Goal: Find specific page/section: Find specific page/section

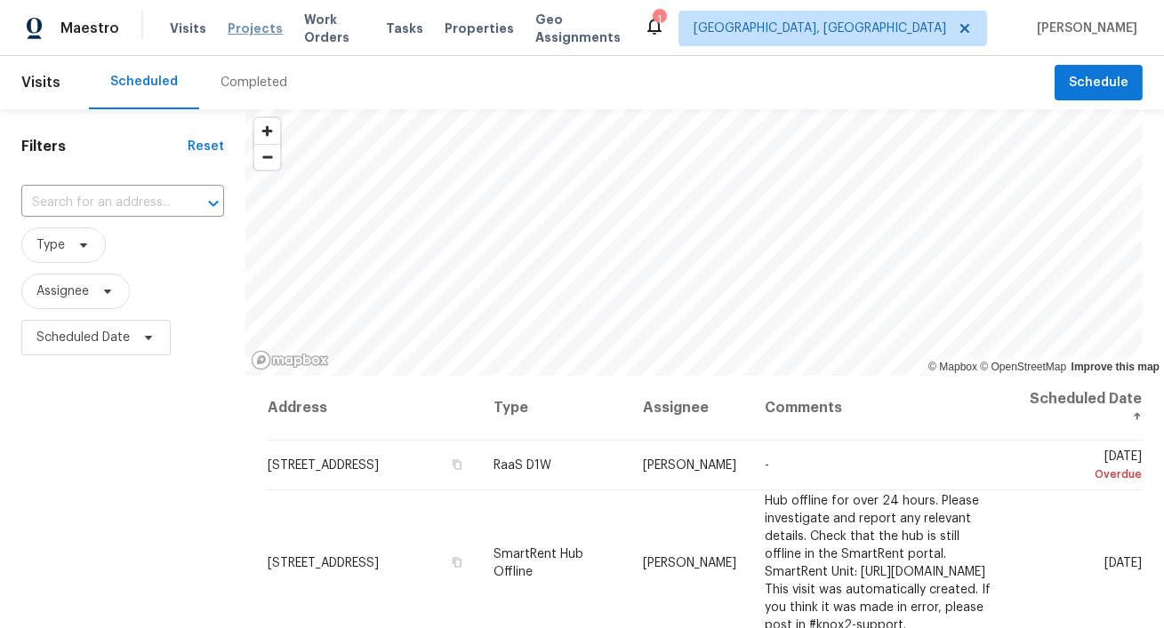
click at [250, 34] on span "Projects" at bounding box center [255, 29] width 55 height 18
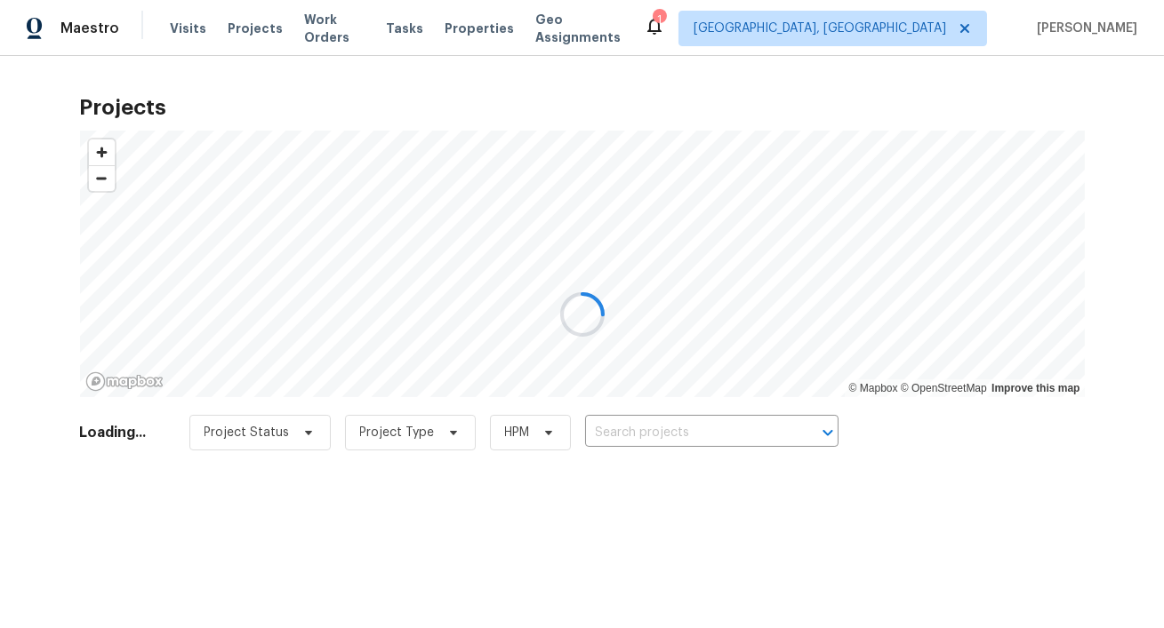
click at [688, 440] on div at bounding box center [582, 314] width 1164 height 628
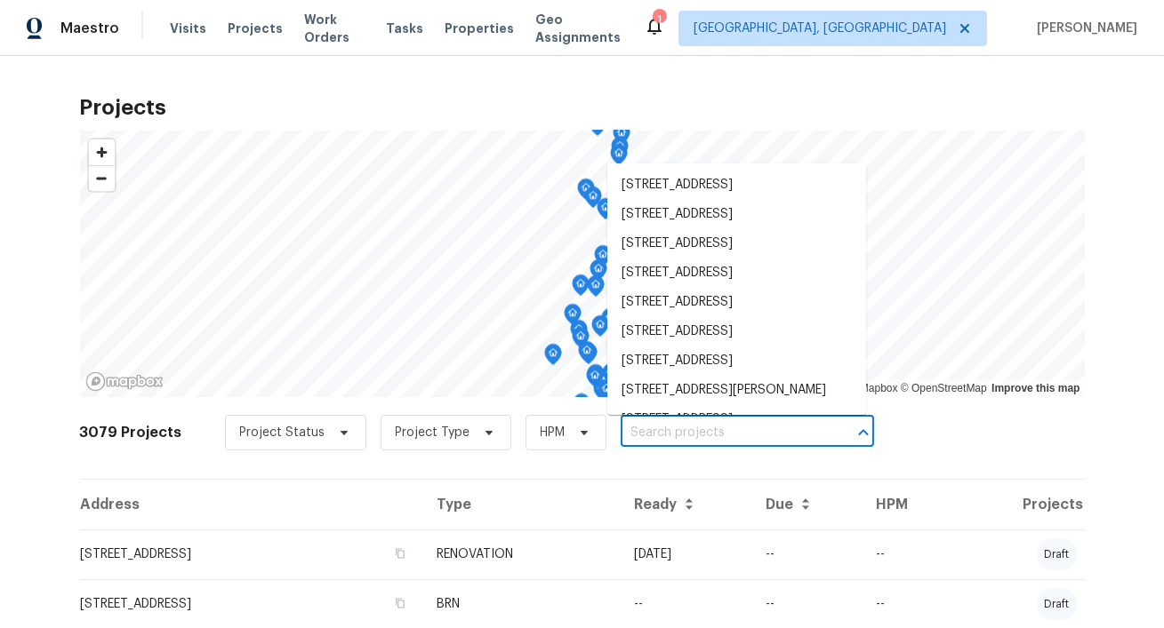
click at [657, 431] on input "text" at bounding box center [722, 434] width 204 height 28
paste input "6603 Boxwood Brg"
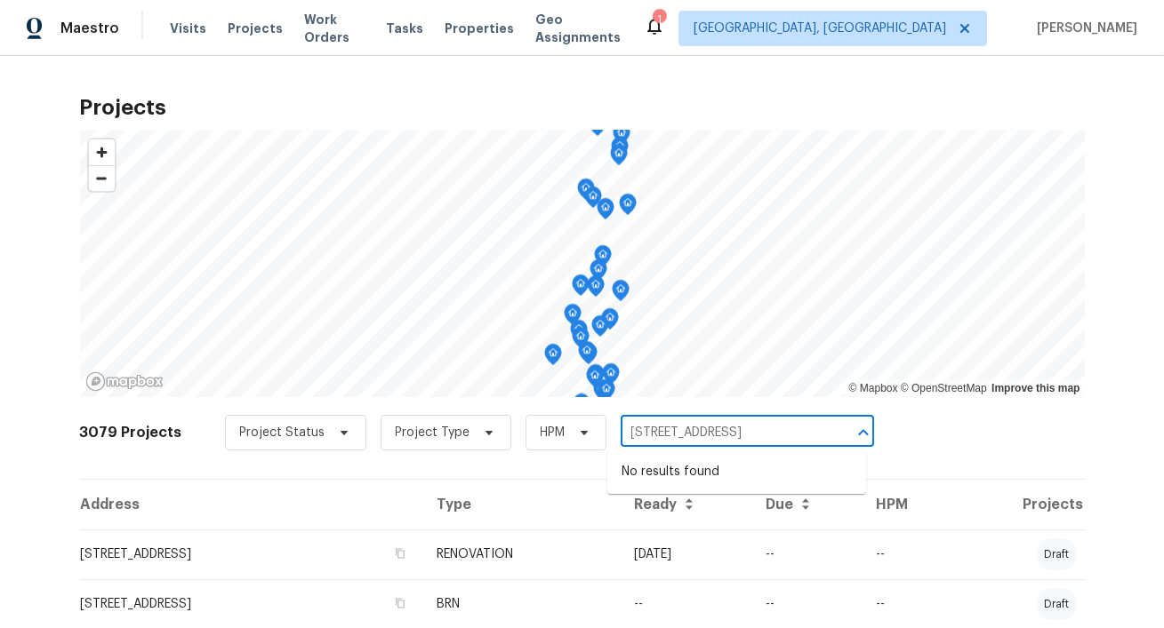
type input "6603 Boxwood Brg"
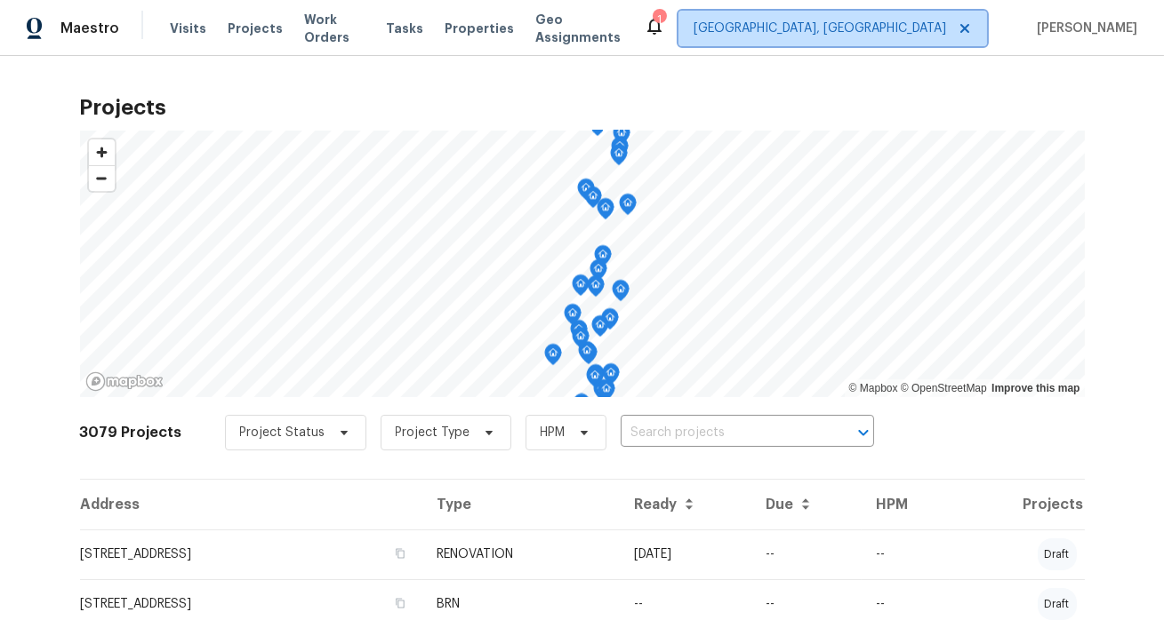
click at [934, 36] on span "[GEOGRAPHIC_DATA], [GEOGRAPHIC_DATA]" at bounding box center [819, 29] width 252 height 18
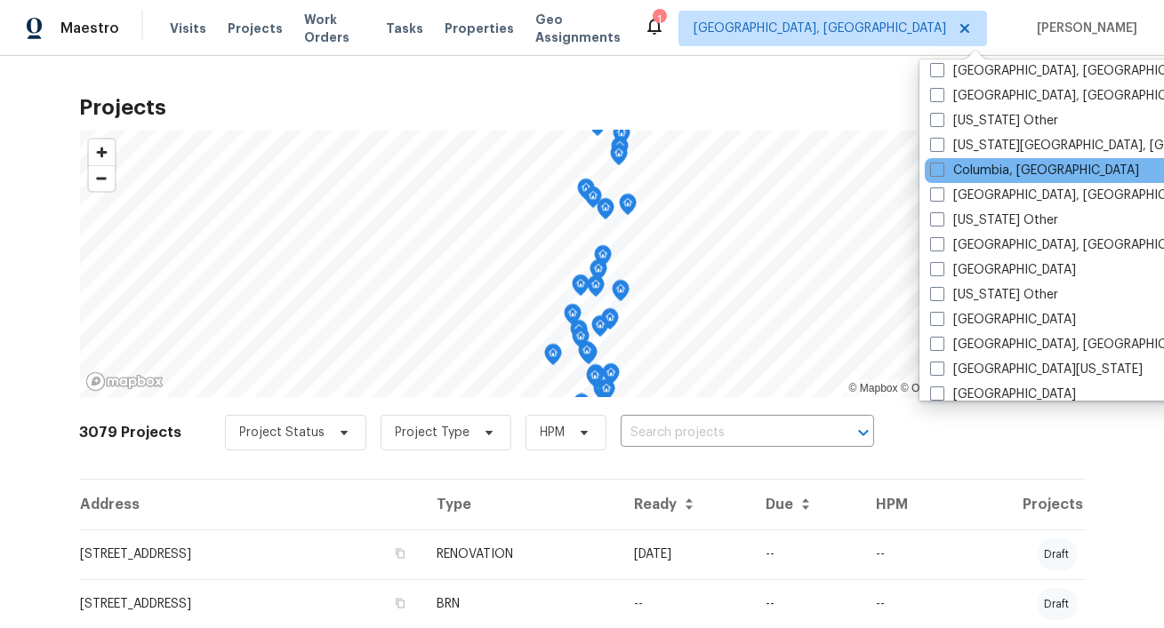
scroll to position [479, 0]
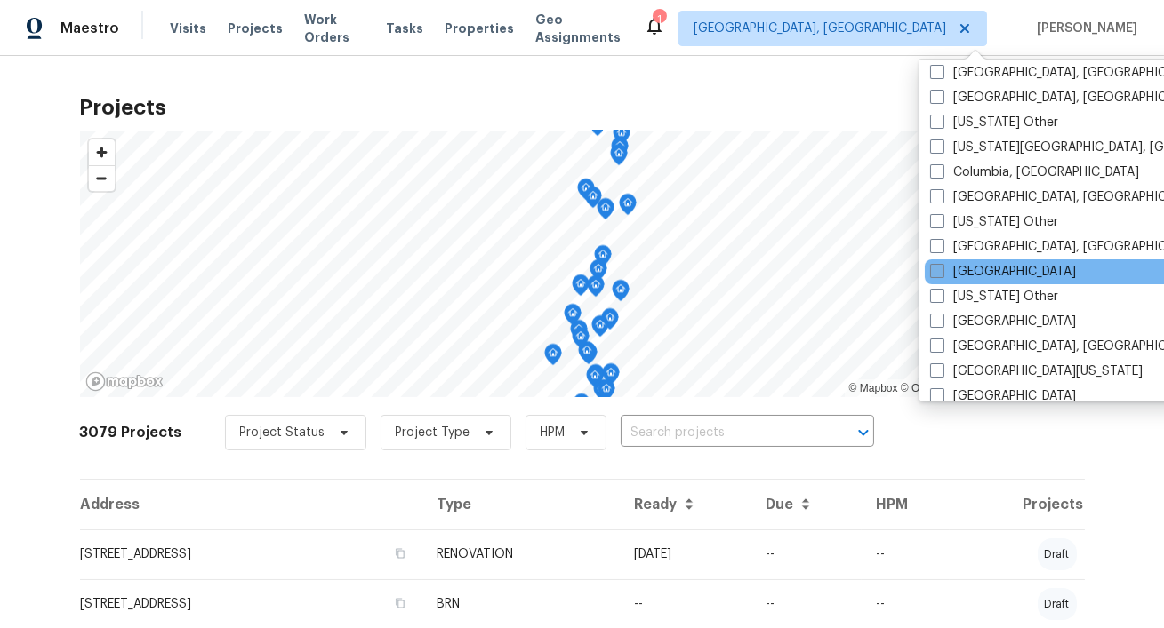
click at [972, 275] on label "Dallas" at bounding box center [1003, 272] width 146 height 18
click at [941, 275] on input "Dallas" at bounding box center [936, 269] width 12 height 12
checkbox input "true"
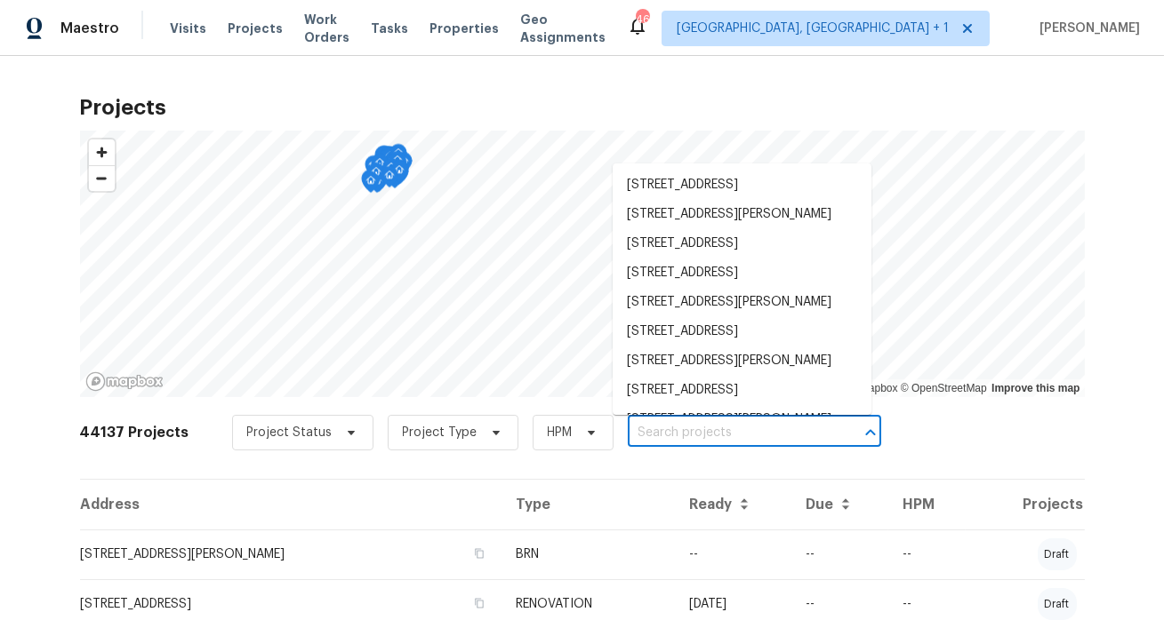
click at [680, 436] on input "text" at bounding box center [730, 434] width 204 height 28
paste input "6603 Boxwood Brg"
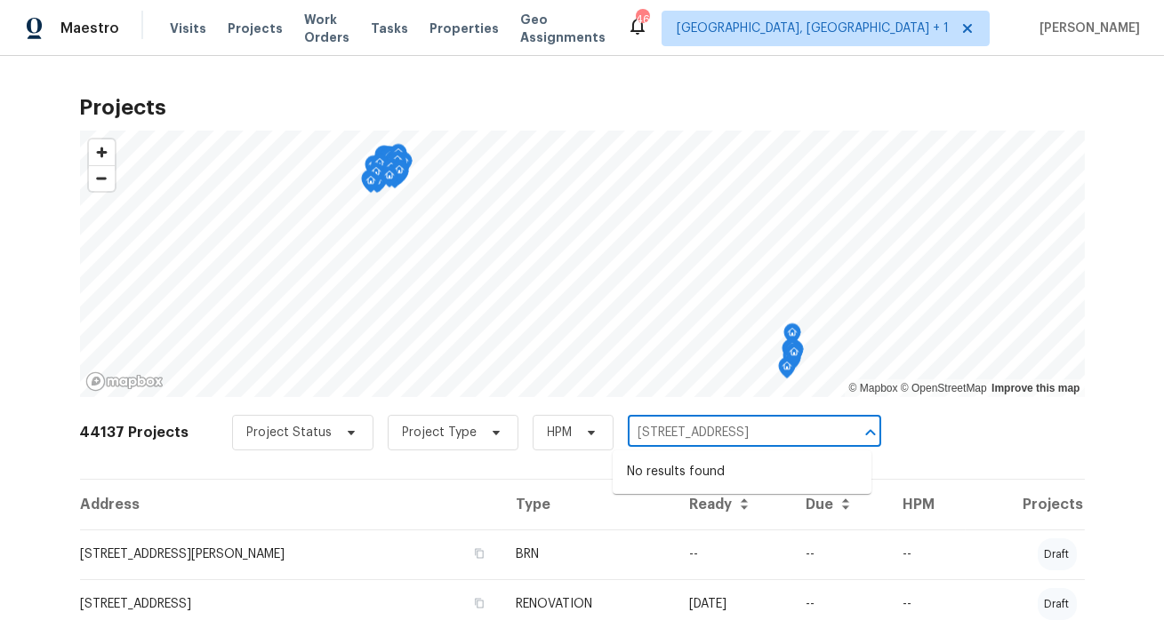
type input "6603 Boxwood Brg"
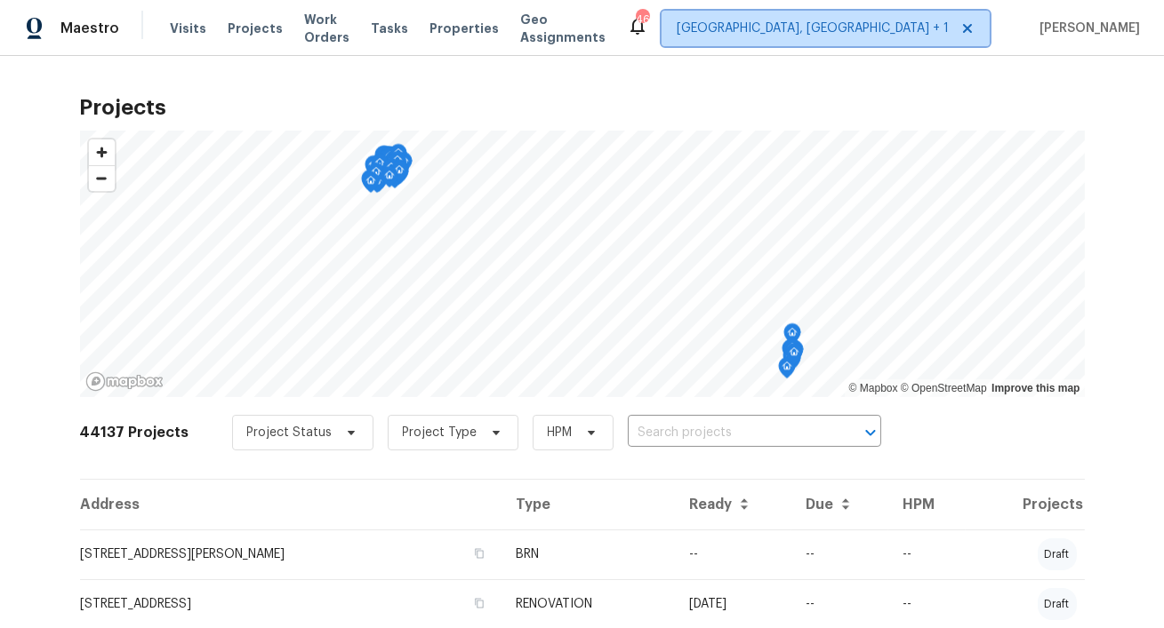
click at [948, 33] on span "Miami, FL + 1" at bounding box center [812, 29] width 272 height 18
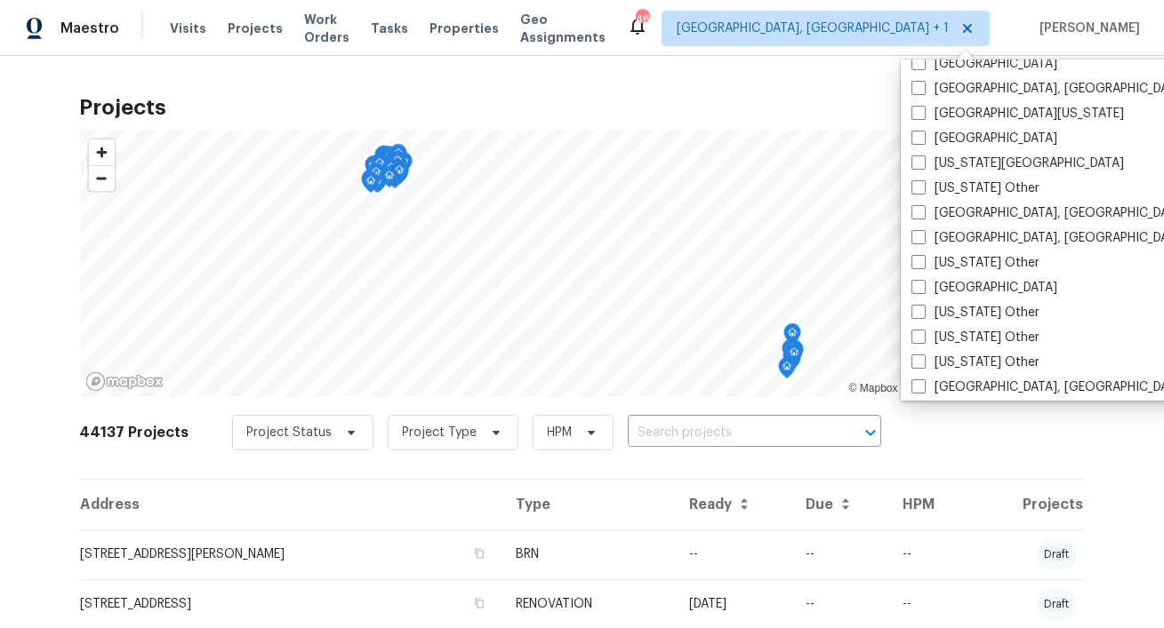
scroll to position [735, 0]
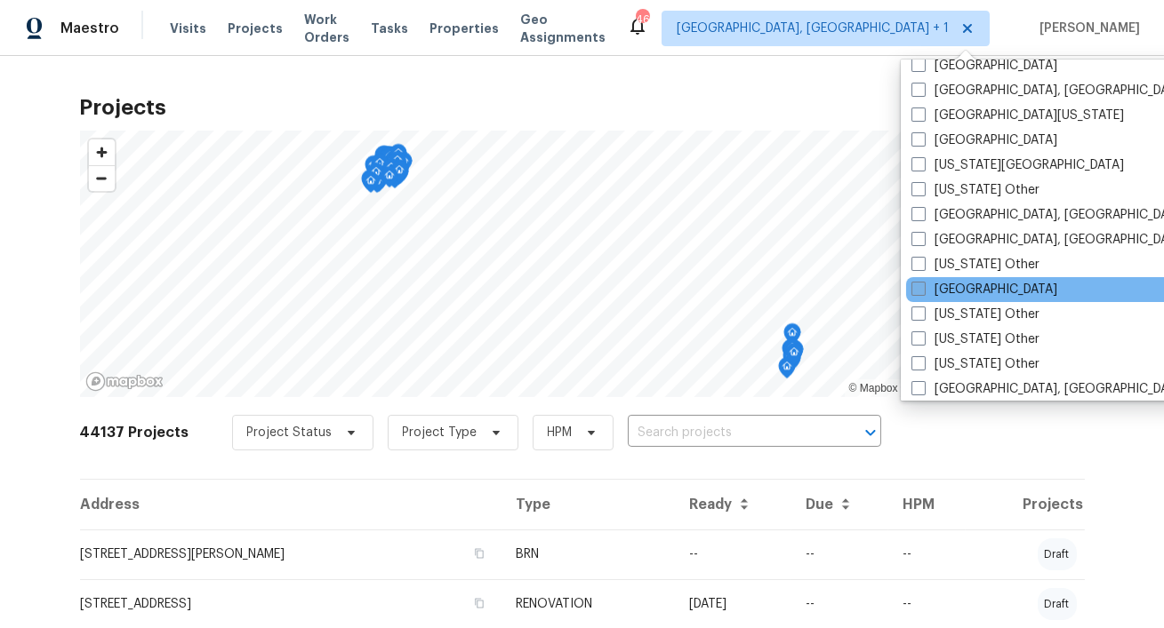
click at [944, 285] on label "Houston" at bounding box center [984, 290] width 146 height 18
click at [923, 285] on input "Houston" at bounding box center [917, 287] width 12 height 12
checkbox input "true"
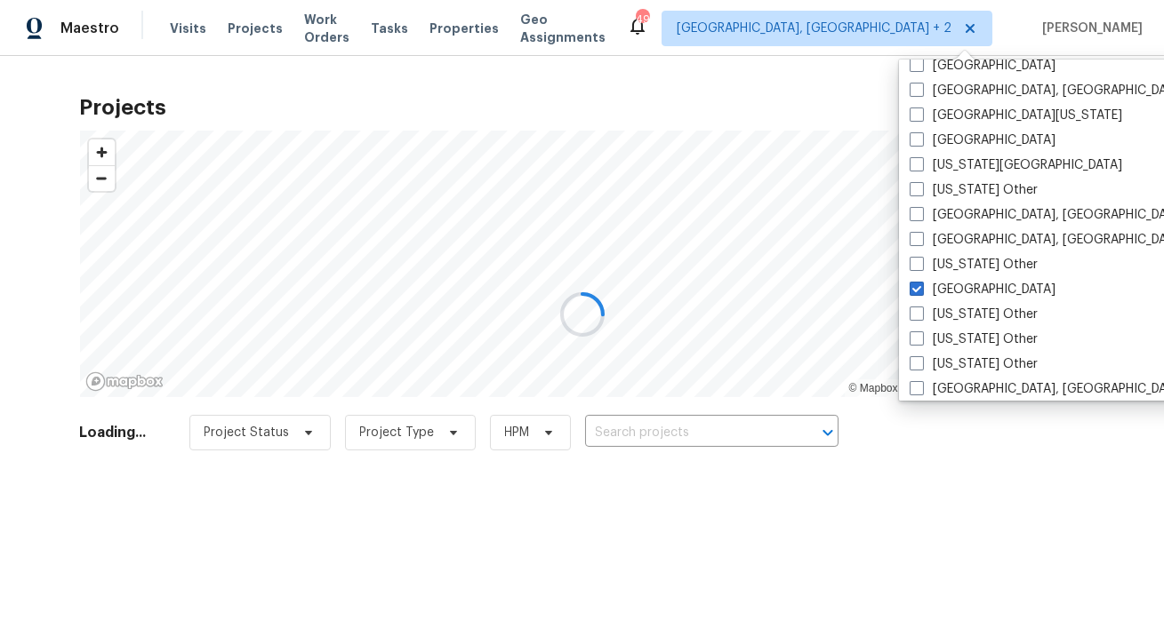
click at [692, 429] on div at bounding box center [582, 314] width 1164 height 628
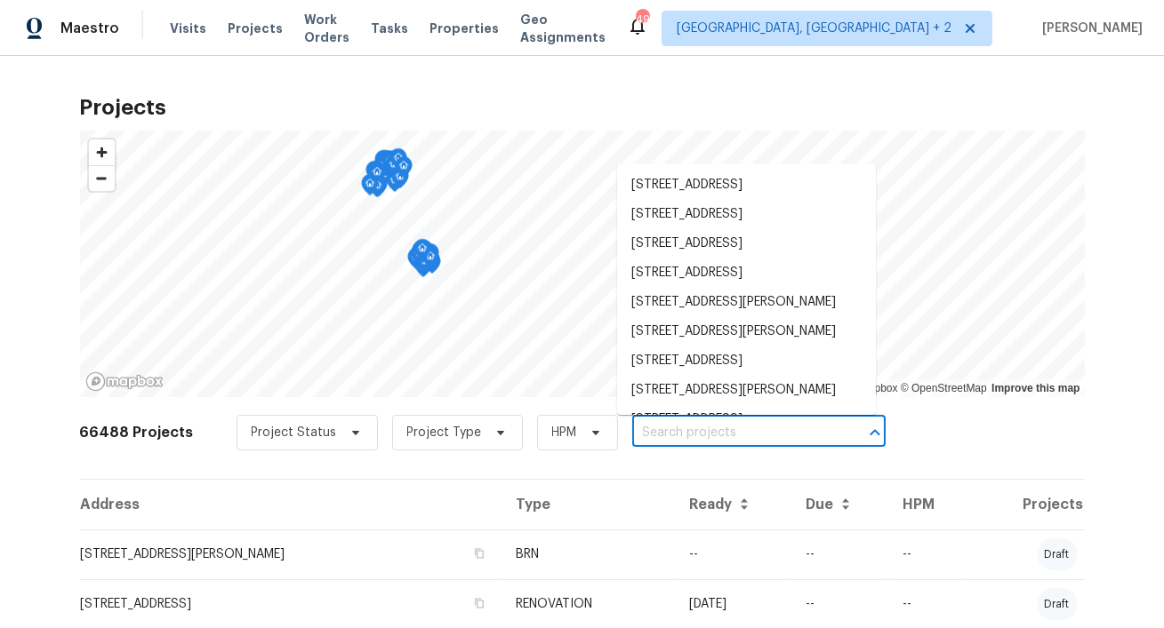
click at [689, 438] on input "text" at bounding box center [734, 434] width 204 height 28
paste input "6603 Boxwood Brg"
type input "6603 Boxwood Brg"
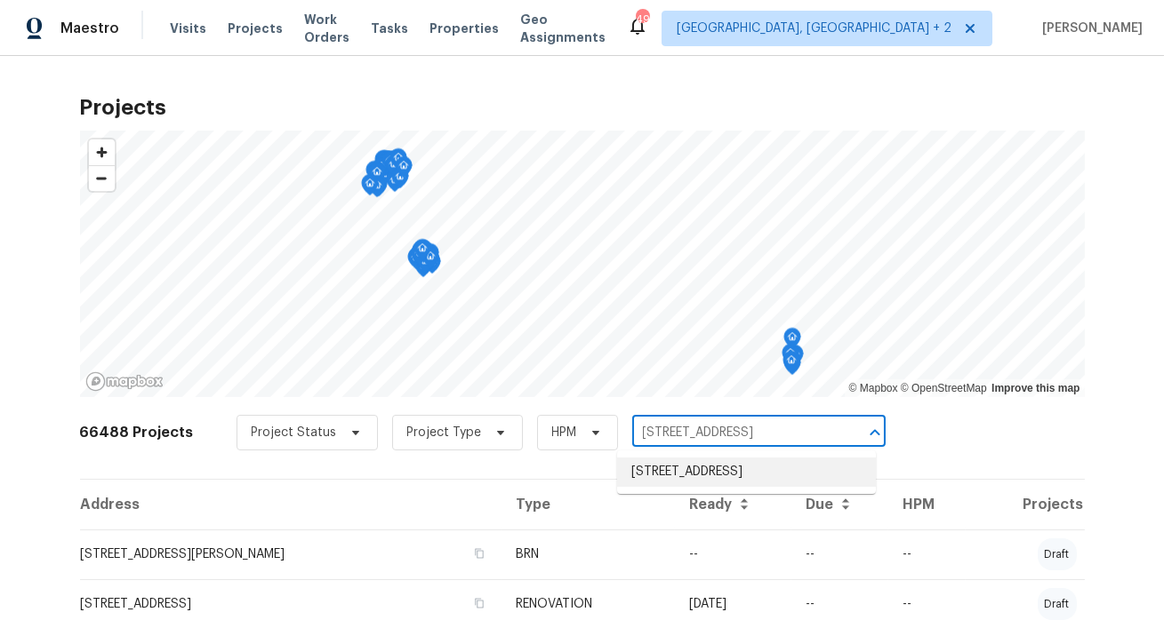
click at [679, 468] on li "6603 Boxwood Brg, Houston, TX 77041" at bounding box center [746, 472] width 259 height 29
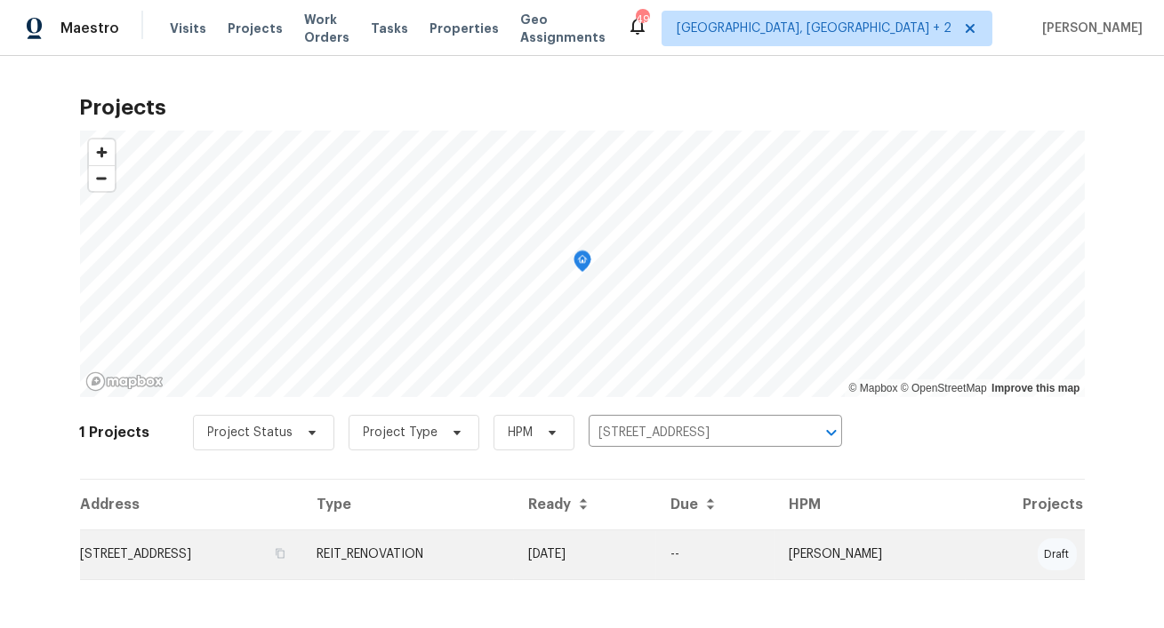
click at [295, 550] on td "6603 Boxwood Brg, Houston, TX 77041" at bounding box center [191, 555] width 223 height 50
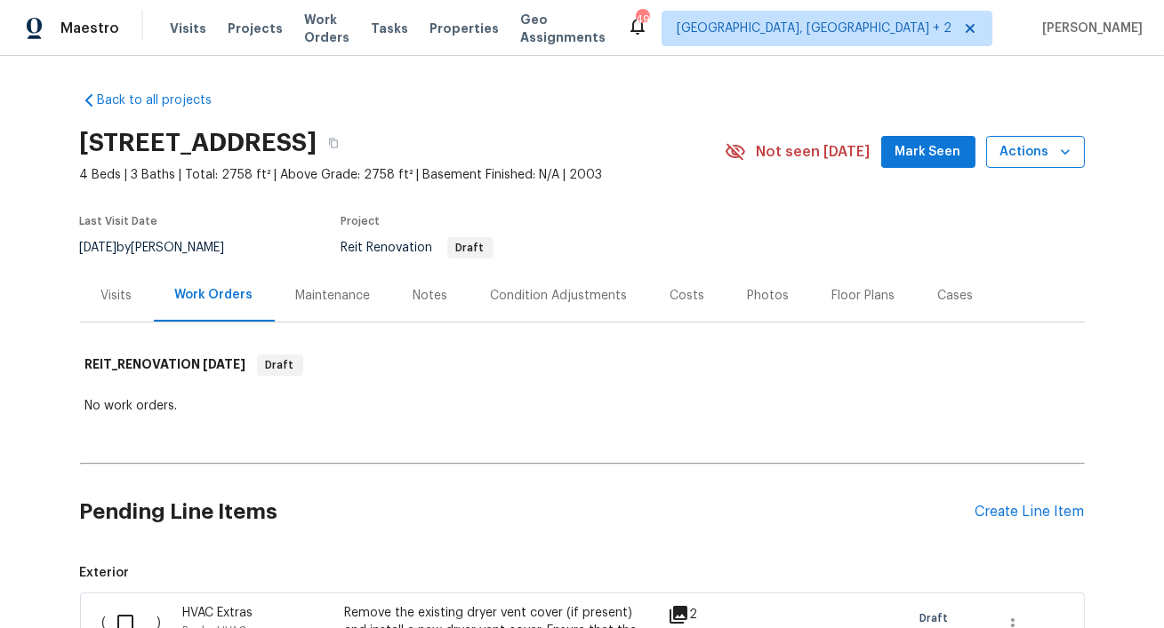
click at [1076, 148] on button "Actions" at bounding box center [1035, 152] width 99 height 33
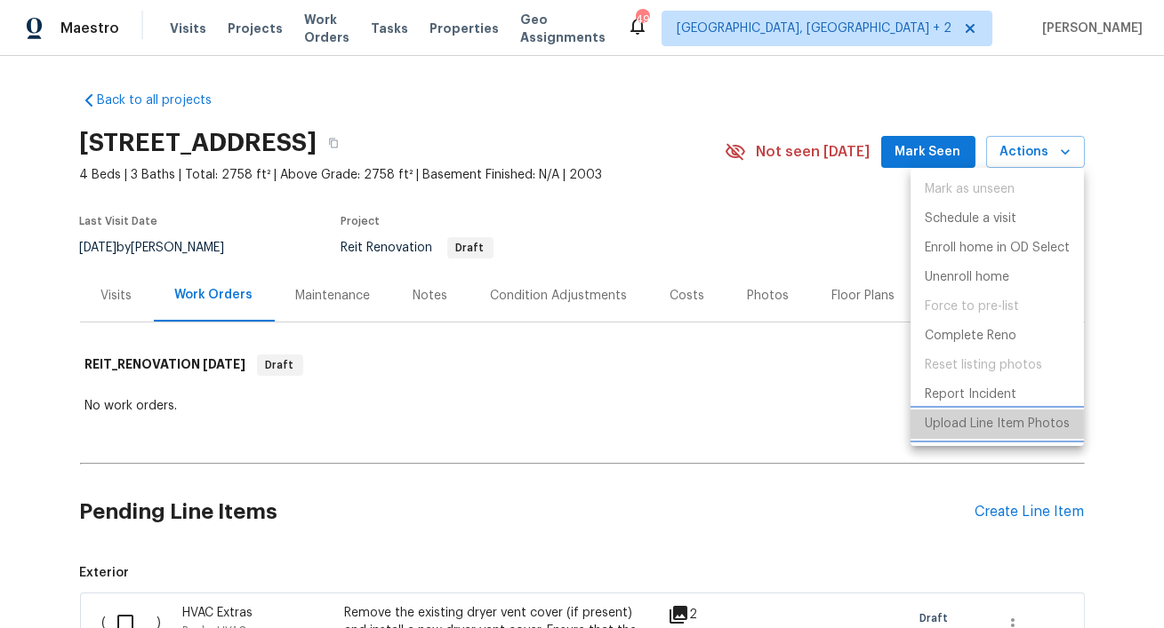
click at [994, 419] on p "Upload Line Item Photos" at bounding box center [996, 424] width 145 height 19
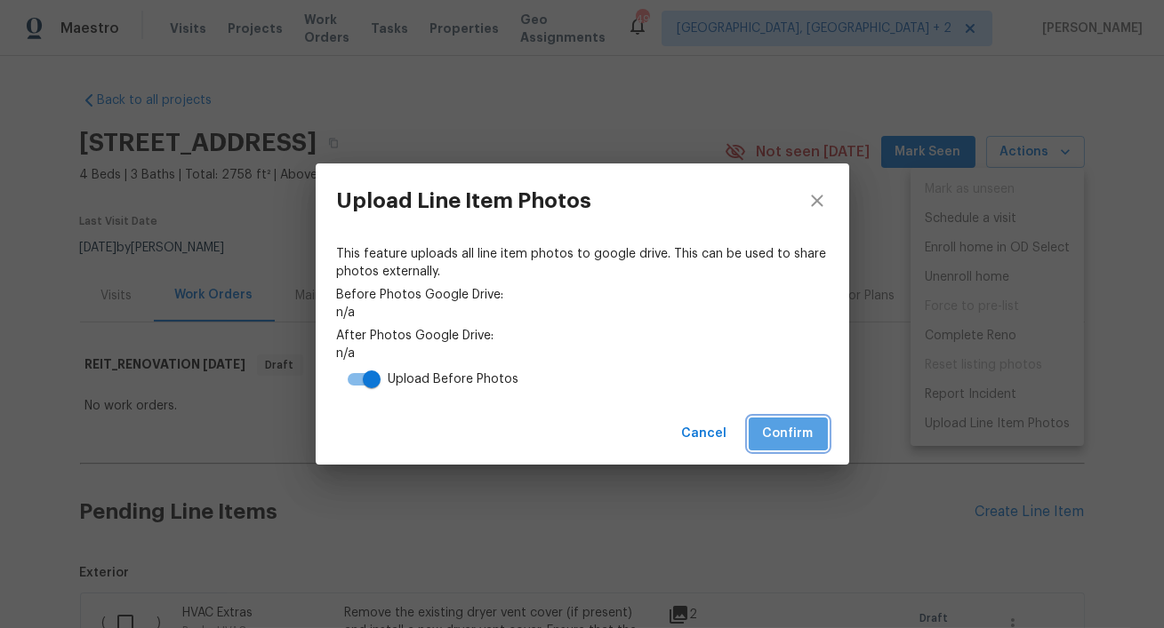
click at [780, 430] on span "Confirm" at bounding box center [788, 434] width 51 height 22
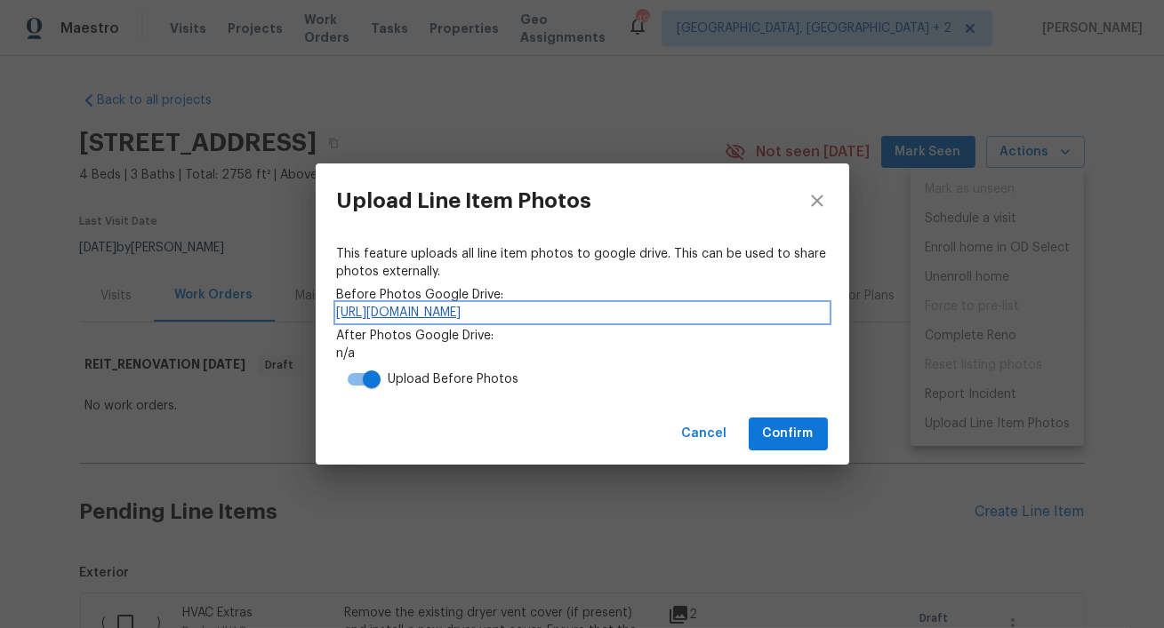
click at [491, 311] on link "https://drive.google.com/drive/folders/1ZGkwOy5EgvDTzd2Xyo83qzRVcD2ub6tr" at bounding box center [582, 313] width 491 height 18
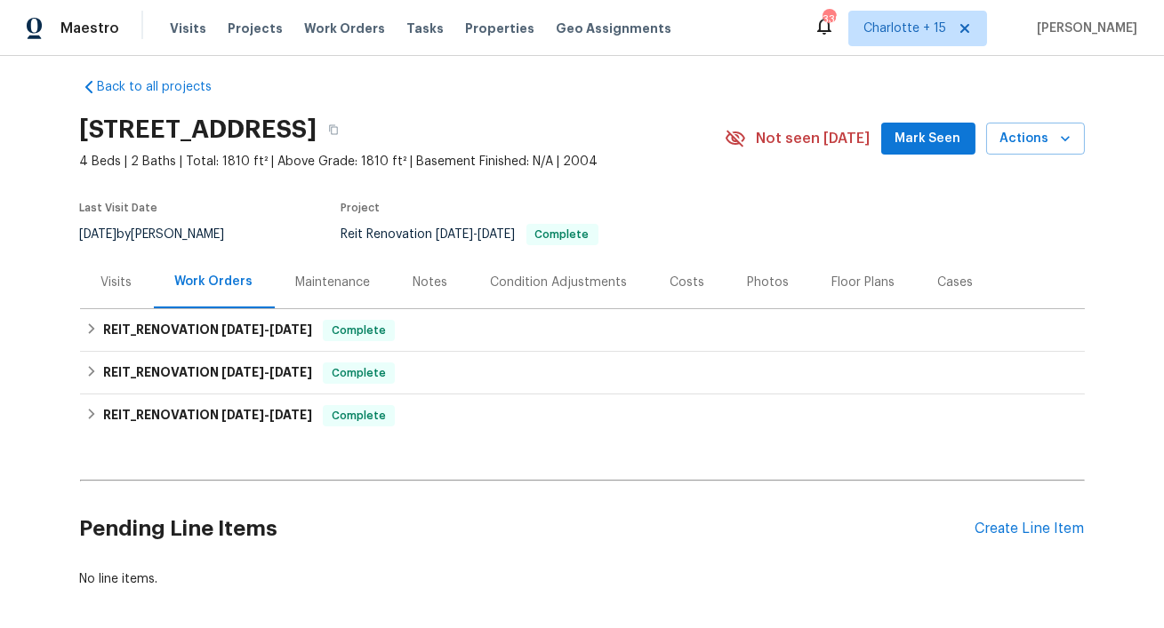
scroll to position [16, 0]
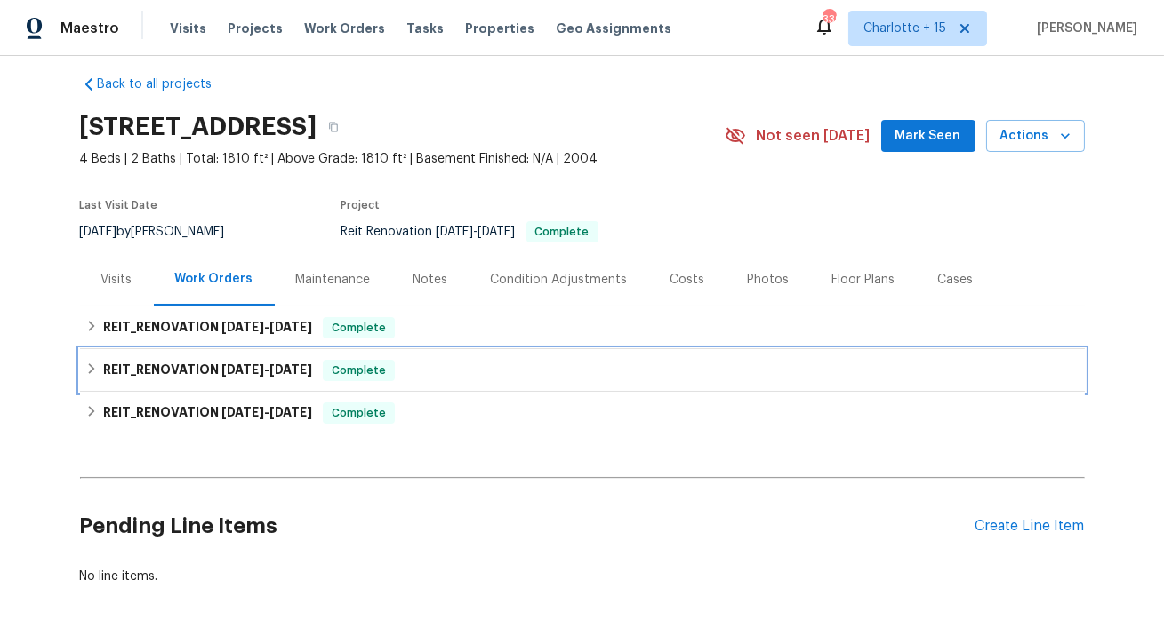
click at [275, 375] on h6 "REIT_RENOVATION 8/7/25 - 9/1/25" at bounding box center [207, 370] width 209 height 21
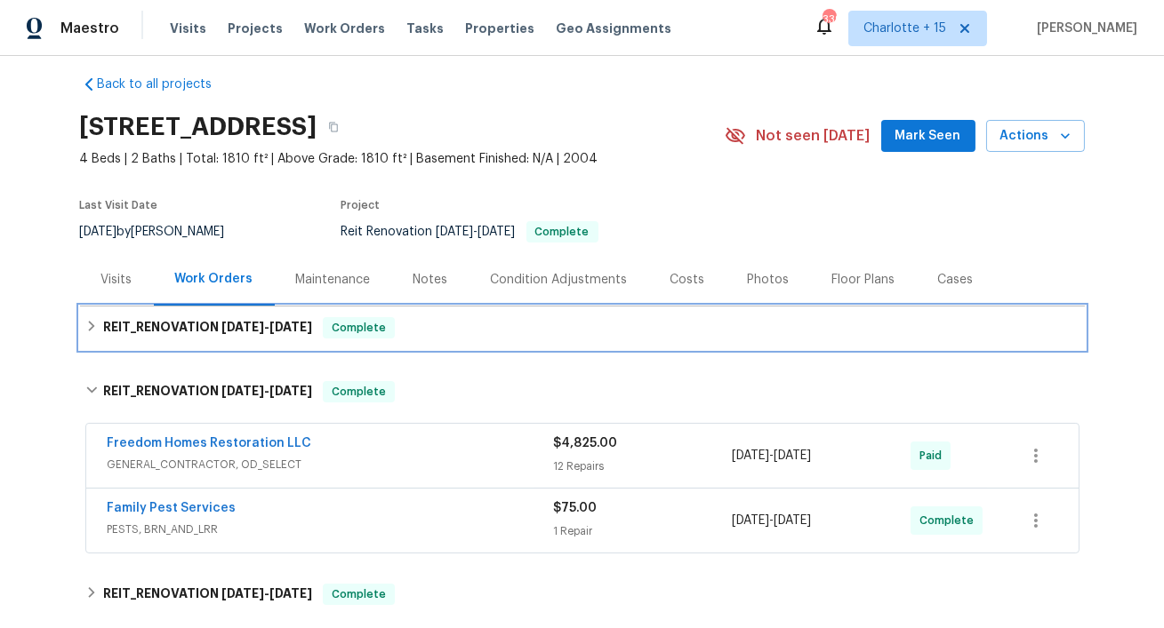
click at [276, 337] on h6 "REIT_RENOVATION 9/24/25 - 9/26/25" at bounding box center [207, 327] width 209 height 21
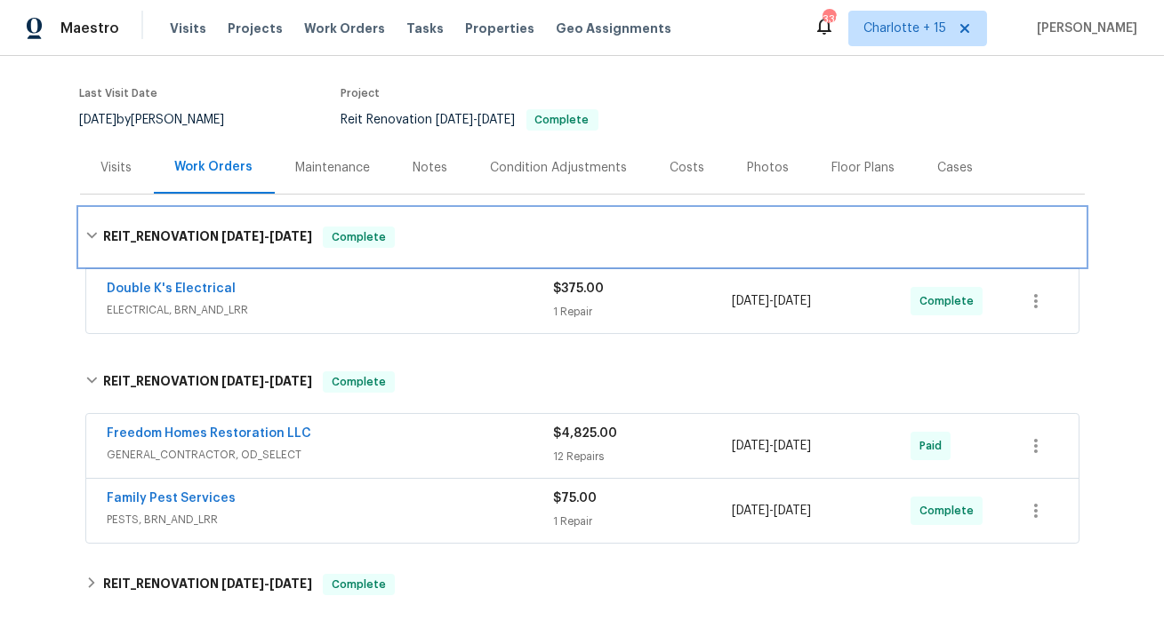
scroll to position [167, 0]
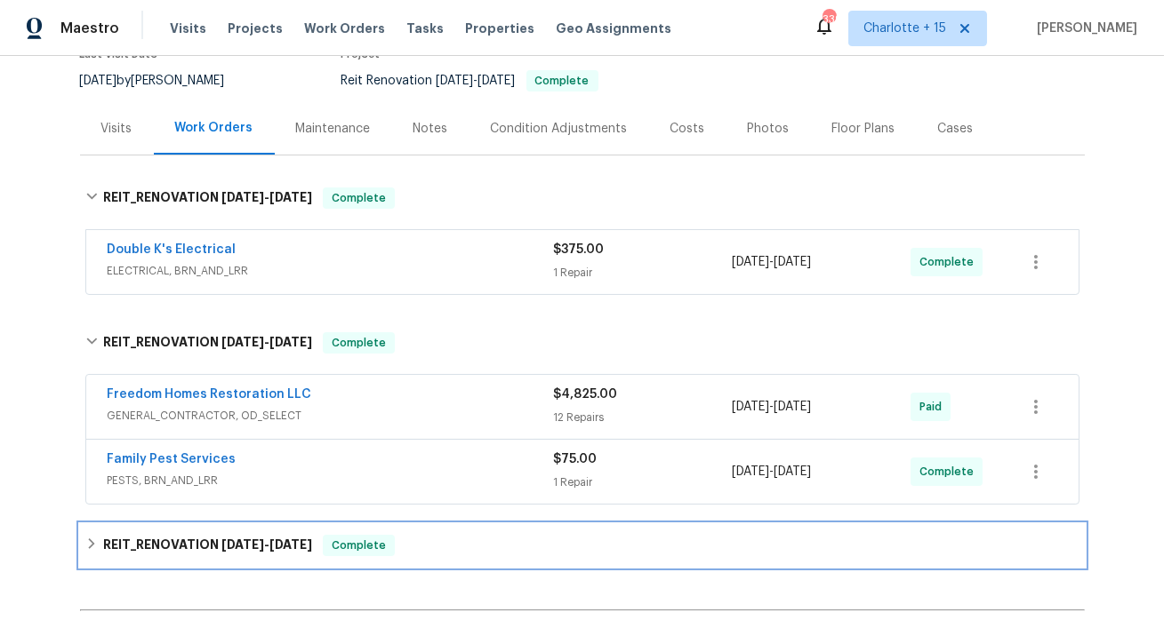
click at [268, 532] on div "REIT_RENOVATION 7/23/25 - 8/8/25 Complete" at bounding box center [582, 545] width 1004 height 43
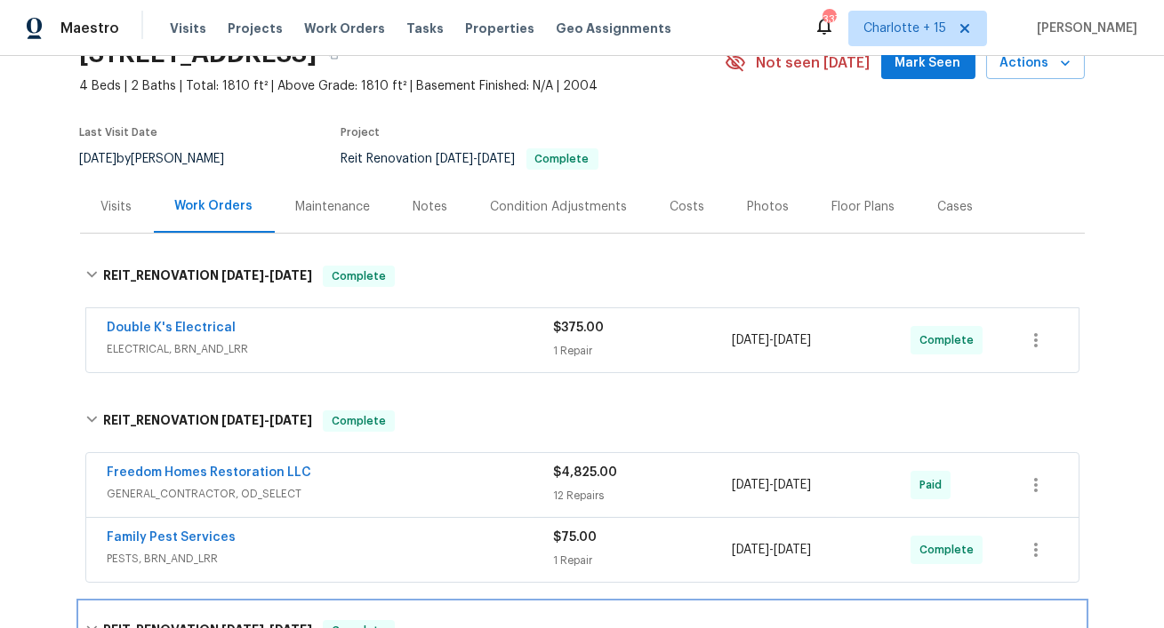
scroll to position [0, 0]
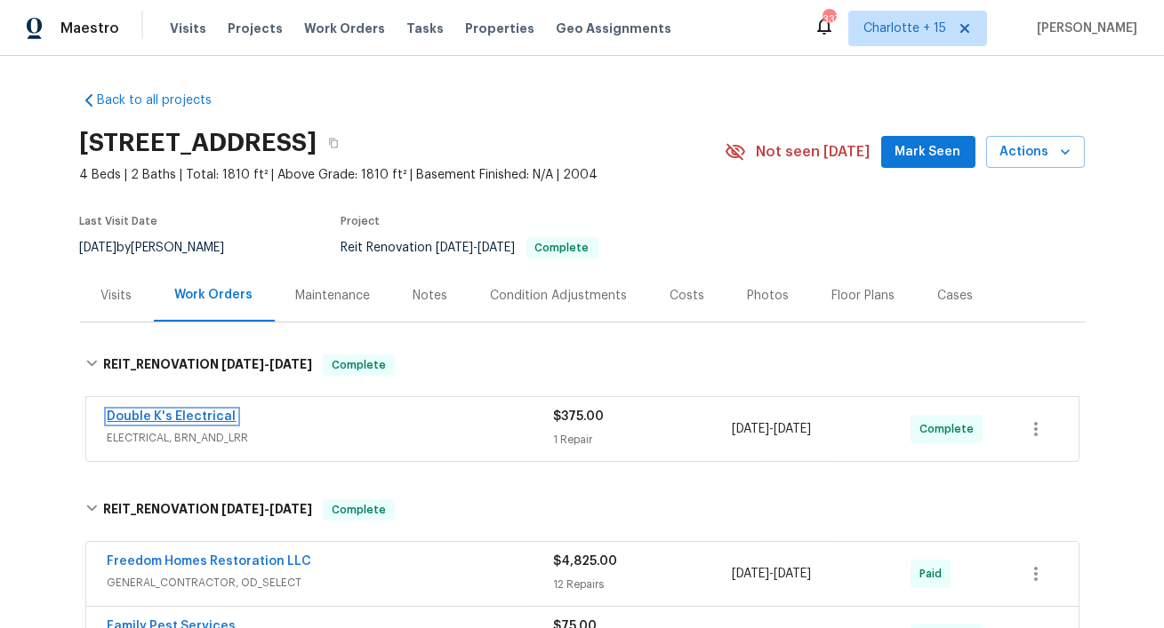
click at [184, 418] on link "Double K's Electrical" at bounding box center [172, 417] width 129 height 12
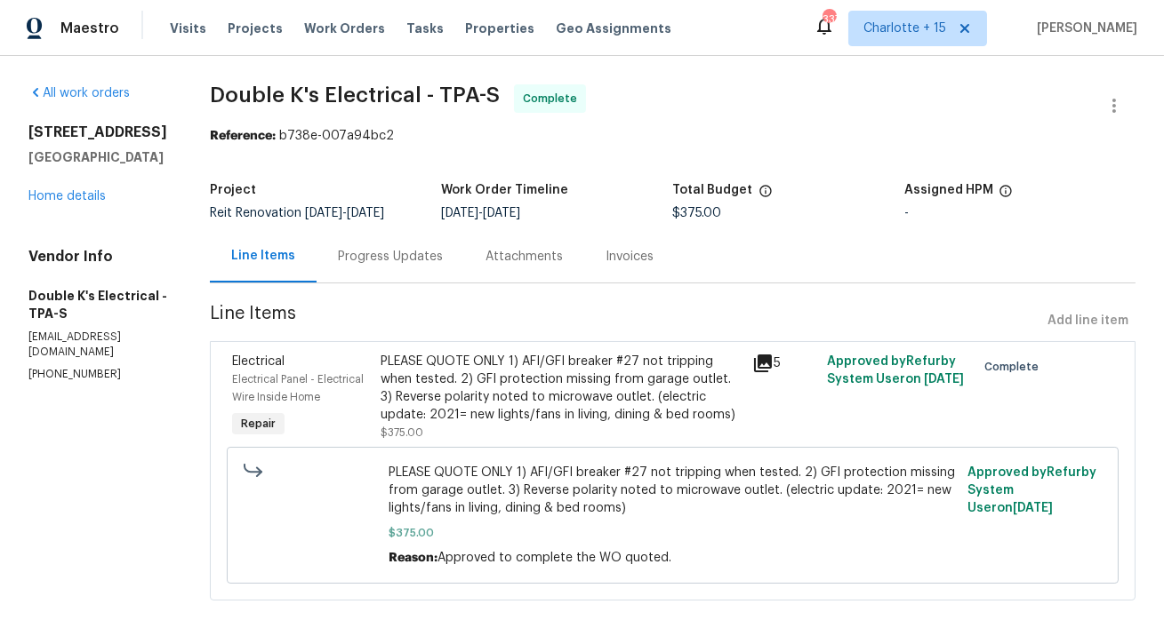
click at [538, 361] on div "PLEASE QUOTE ONLY 1) AFI/GFI breaker #27 not tripping when tested. 2) GFI prote…" at bounding box center [560, 388] width 361 height 71
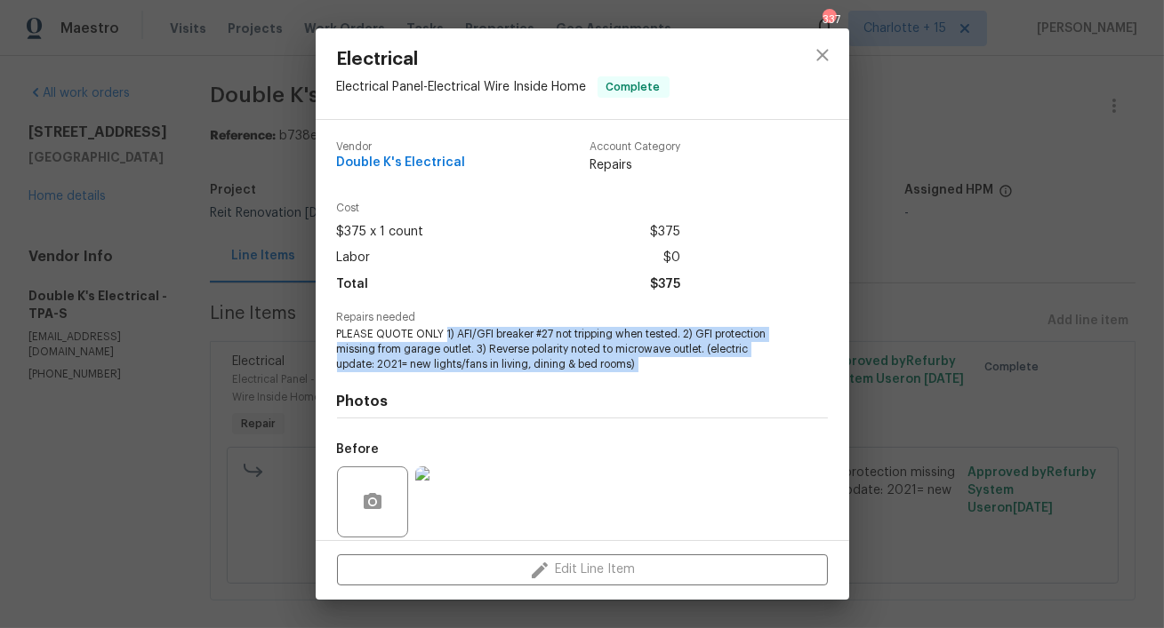
drag, startPoint x: 447, startPoint y: 336, endPoint x: 652, endPoint y: 373, distance: 208.7
click at [652, 373] on div "Vendor Double K's Electrical Account Category Repairs Cost $375 x 1 count $375 …" at bounding box center [582, 396] width 491 height 538
copy span "1) AFI/GFI breaker #27 not tripping when tested. 2) GFI protection missing from…"
click at [814, 54] on icon "close" at bounding box center [822, 54] width 21 height 21
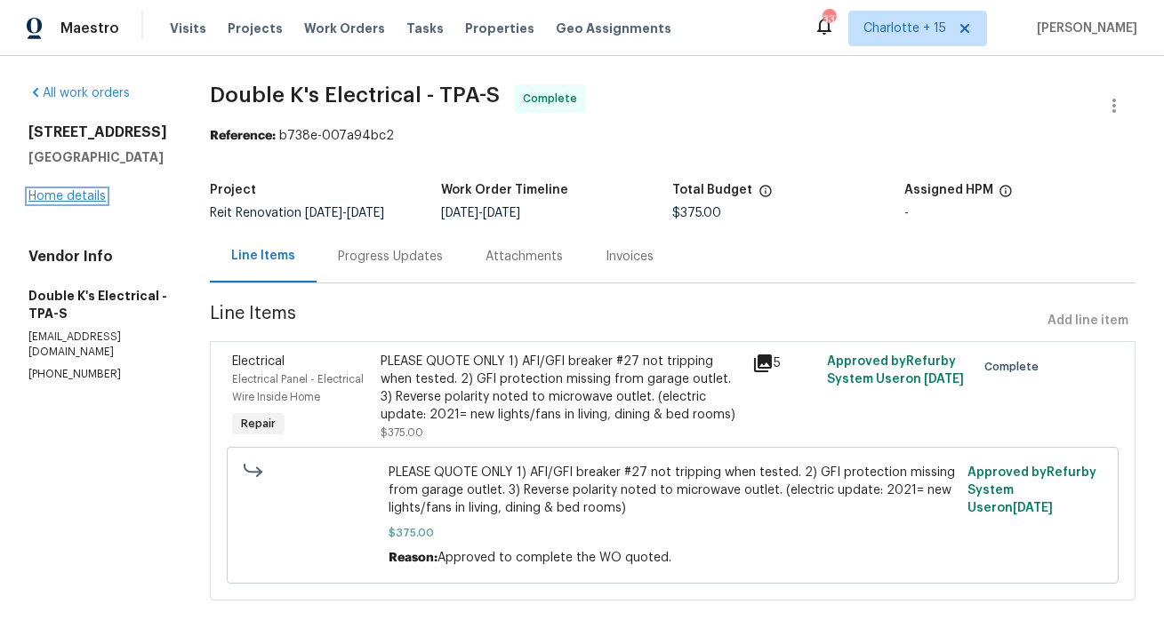
click at [44, 190] on link "Home details" at bounding box center [66, 196] width 77 height 12
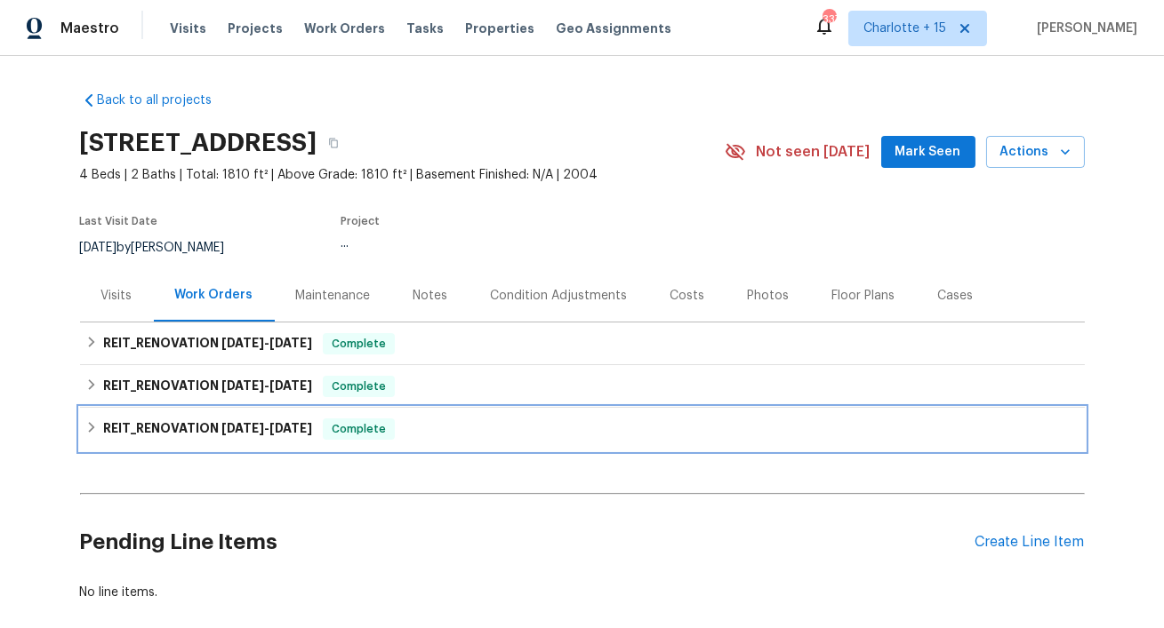
click at [176, 428] on h6 "REIT_RENOVATION 7/23/25 - 8/8/25" at bounding box center [207, 429] width 209 height 21
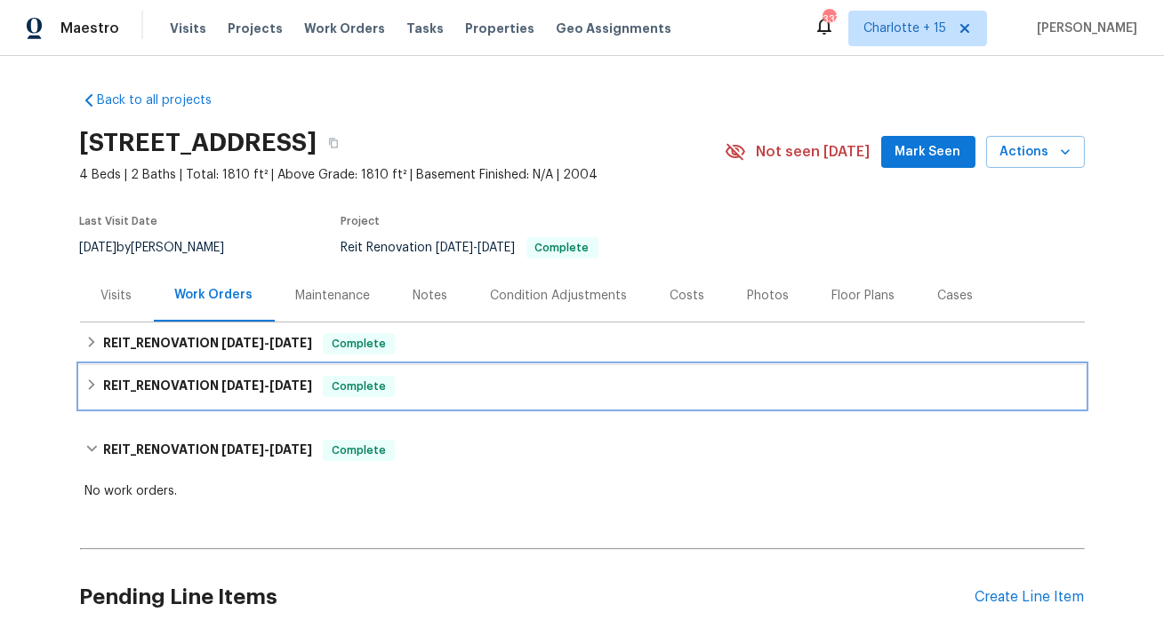
click at [182, 382] on h6 "REIT_RENOVATION 8/7/25 - 9/1/25" at bounding box center [207, 386] width 209 height 21
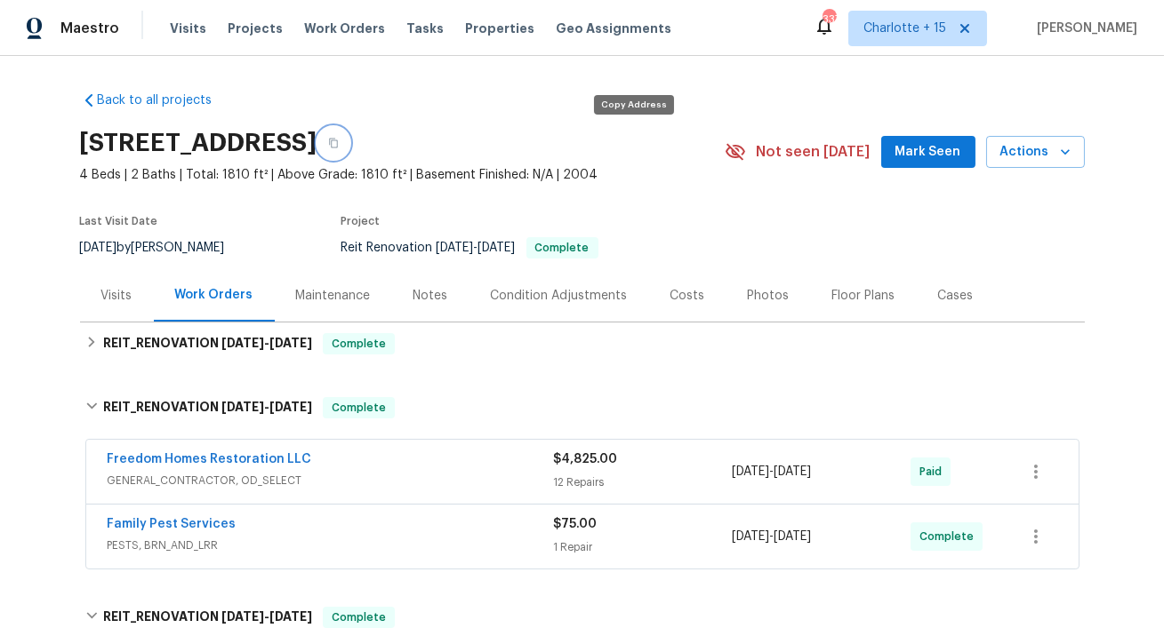
click at [339, 143] on icon "button" at bounding box center [333, 143] width 11 height 11
